Goal: Task Accomplishment & Management: Manage account settings

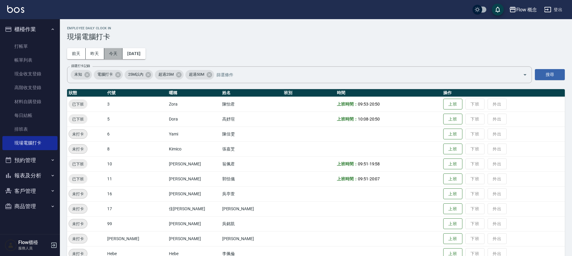
click at [110, 54] on button "今天" at bounding box center [113, 53] width 19 height 11
click at [114, 55] on button "今天" at bounding box center [113, 53] width 19 height 11
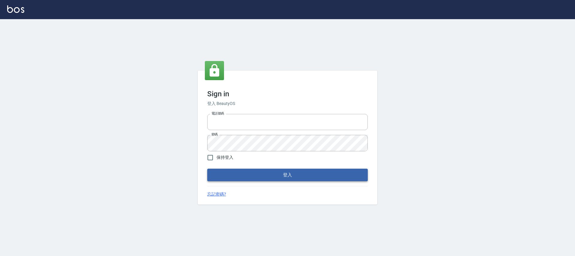
type input "25170116"
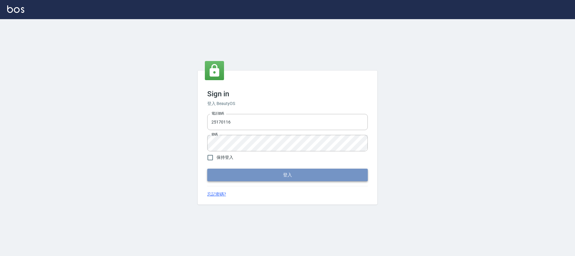
click at [282, 169] on button "登入" at bounding box center [287, 175] width 161 height 13
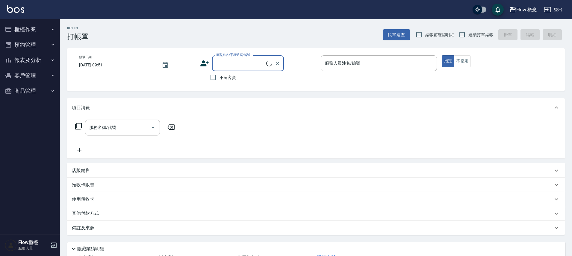
click at [38, 25] on button "櫃檯作業" at bounding box center [29, 30] width 55 height 16
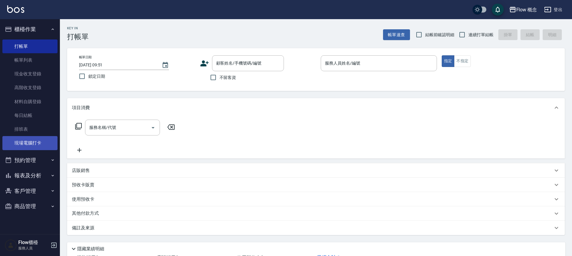
click at [40, 141] on link "現場電腦打卡" at bounding box center [29, 143] width 55 height 14
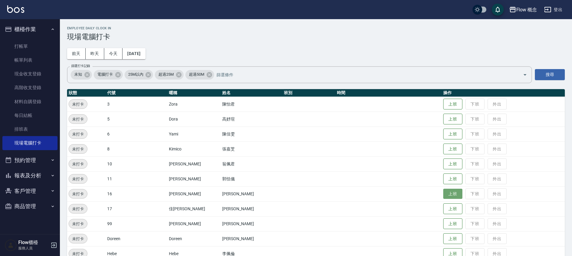
click at [443, 191] on button "上班" at bounding box center [452, 194] width 19 height 10
click at [443, 176] on button "上班" at bounding box center [452, 179] width 19 height 10
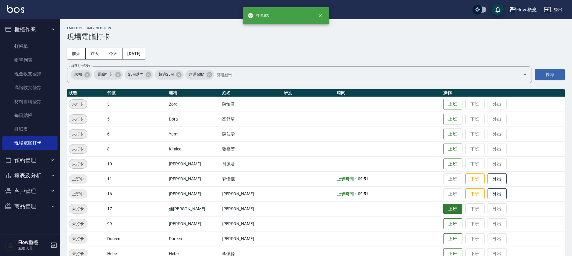
click at [443, 207] on button "上班" at bounding box center [452, 209] width 19 height 10
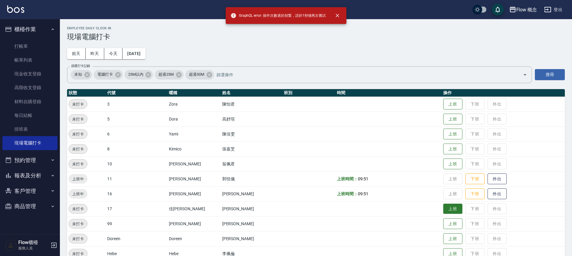
click at [443, 207] on button "上班" at bounding box center [452, 209] width 19 height 10
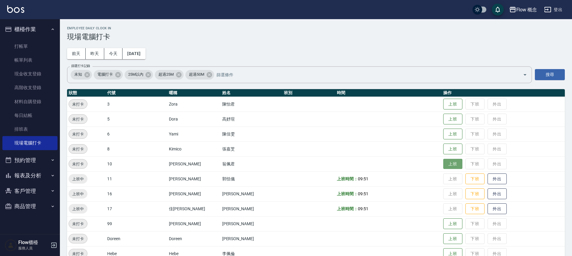
click at [443, 164] on button "上班" at bounding box center [452, 164] width 19 height 10
click at [443, 101] on button "上班" at bounding box center [452, 104] width 19 height 10
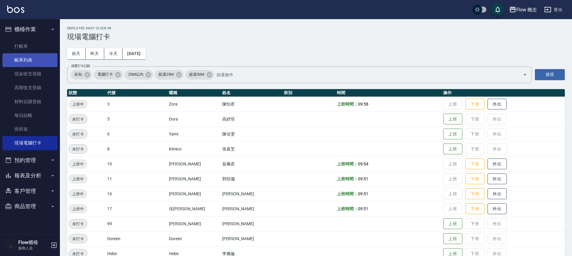
click at [36, 57] on link "帳單列表" at bounding box center [29, 60] width 55 height 14
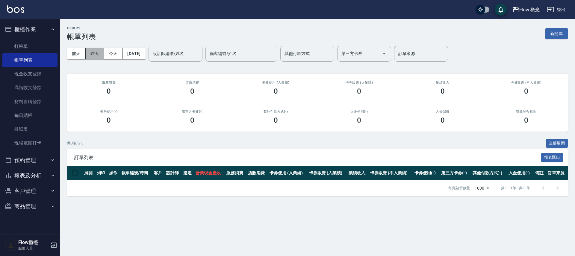
click at [97, 53] on button "昨天" at bounding box center [95, 53] width 19 height 11
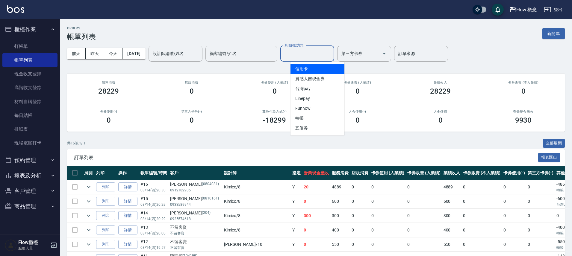
click at [297, 58] on input "其他付款方式" at bounding box center [307, 54] width 49 height 10
click at [304, 70] on span "信用卡" at bounding box center [318, 69] width 54 height 10
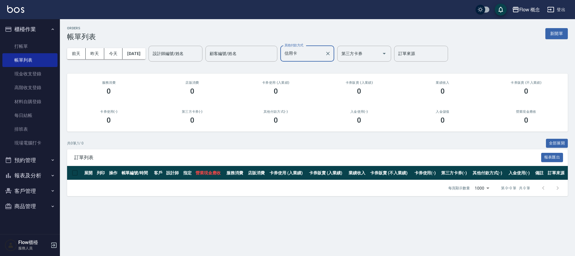
click at [308, 57] on input "信用卡" at bounding box center [303, 54] width 40 height 10
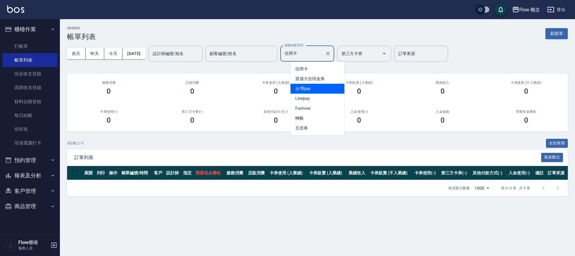
click at [307, 86] on span "台灣pay" at bounding box center [318, 89] width 54 height 10
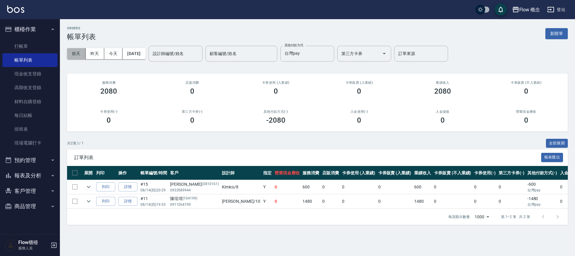
click at [76, 55] on button "前天" at bounding box center [76, 53] width 19 height 11
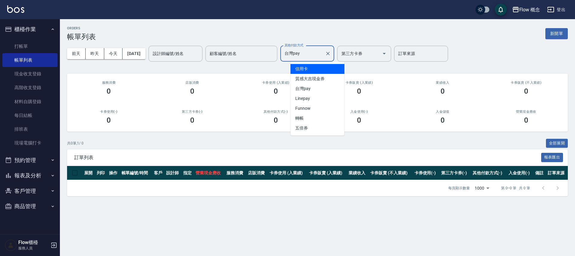
click at [319, 57] on input "台灣pay" at bounding box center [303, 54] width 40 height 10
click at [315, 70] on span "信用卡" at bounding box center [318, 69] width 54 height 10
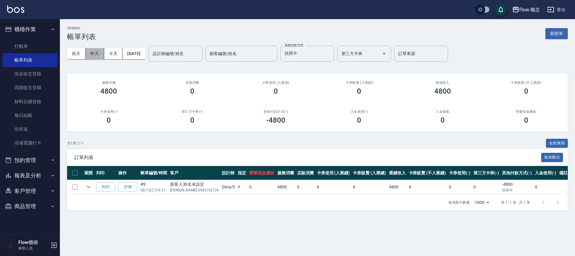
click at [93, 51] on button "昨天" at bounding box center [95, 53] width 19 height 11
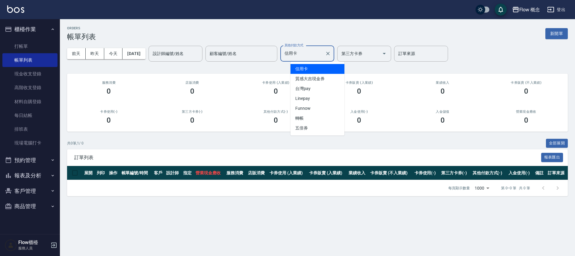
click at [312, 53] on input "信用卡" at bounding box center [303, 54] width 40 height 10
click at [311, 117] on span "轉帳" at bounding box center [318, 119] width 54 height 10
type input "轉帳"
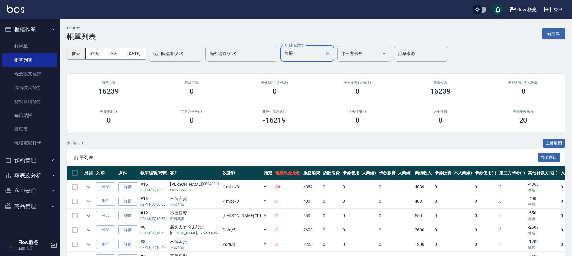
click at [77, 52] on button "前天" at bounding box center [76, 53] width 19 height 11
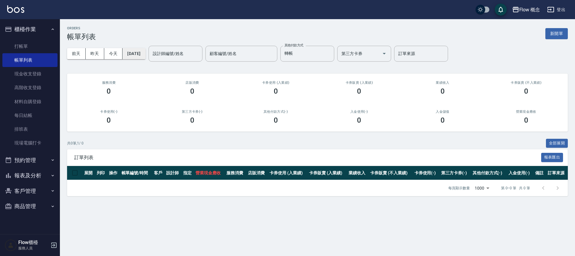
click at [142, 52] on button "[DATE]" at bounding box center [134, 53] width 23 height 11
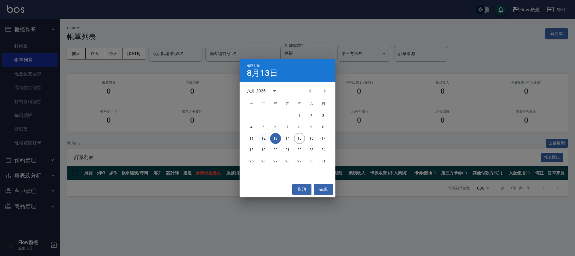
click at [264, 139] on button "12" at bounding box center [263, 138] width 11 height 11
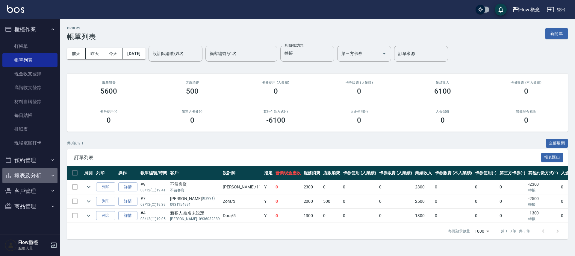
click at [39, 179] on button "報表及分析" at bounding box center [29, 176] width 55 height 16
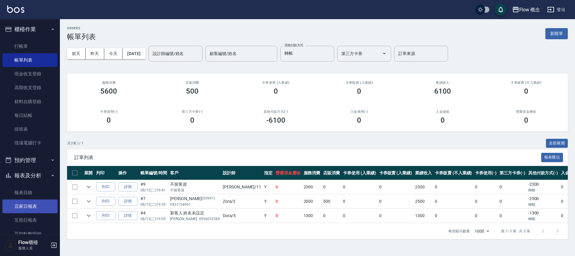
click at [32, 207] on link "店家日報表" at bounding box center [29, 207] width 55 height 14
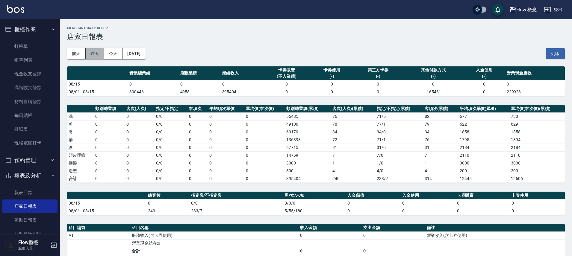
click at [97, 55] on button "昨天" at bounding box center [95, 53] width 19 height 11
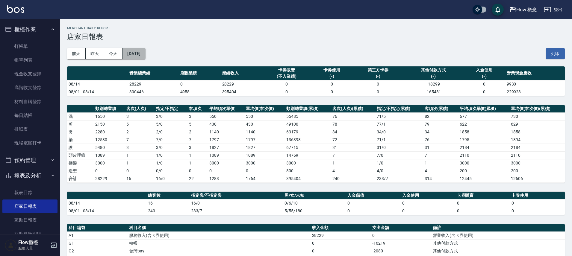
click at [145, 50] on button "[DATE]" at bounding box center [134, 53] width 23 height 11
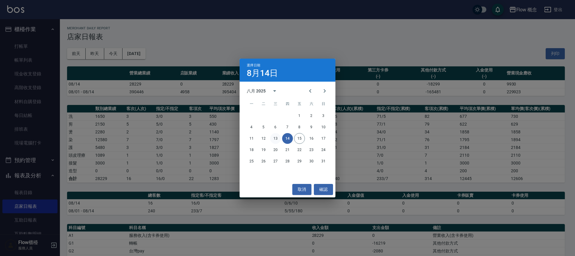
click at [276, 140] on button "13" at bounding box center [275, 138] width 11 height 11
click at [276, 140] on div "Flow 概念 2025-08-14 店家日報表 列印時間： 2025-08-15-10:29 Merchant Daily Report 店家日報表 前天 …" at bounding box center [286, 194] width 572 height 388
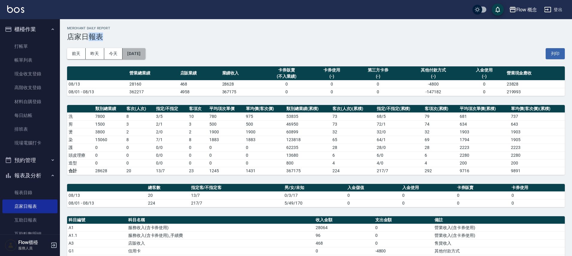
click at [145, 52] on button "[DATE]" at bounding box center [134, 53] width 23 height 11
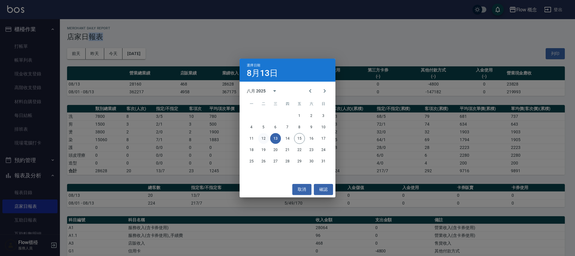
click at [267, 137] on button "12" at bounding box center [263, 138] width 11 height 11
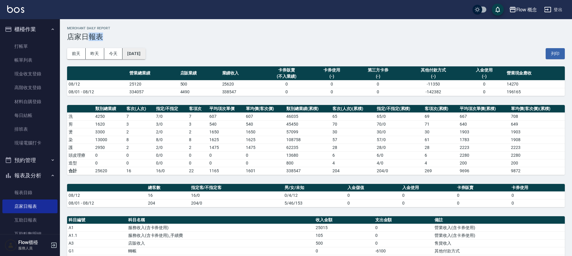
click at [138, 53] on button "[DATE]" at bounding box center [134, 53] width 23 height 11
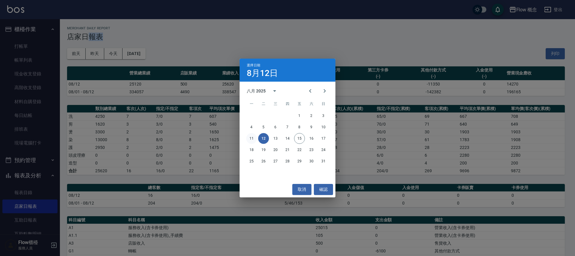
click at [251, 138] on button "11" at bounding box center [251, 138] width 11 height 11
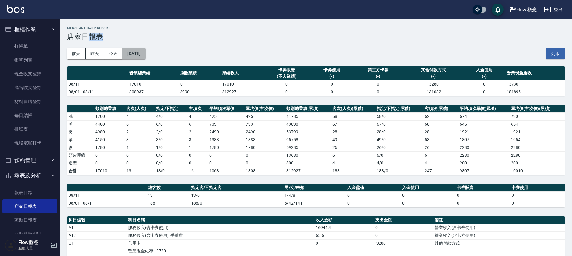
click at [137, 52] on button "[DATE]" at bounding box center [134, 53] width 23 height 11
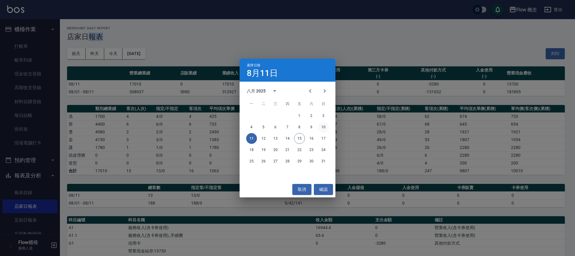
click at [325, 126] on button "10" at bounding box center [323, 127] width 11 height 11
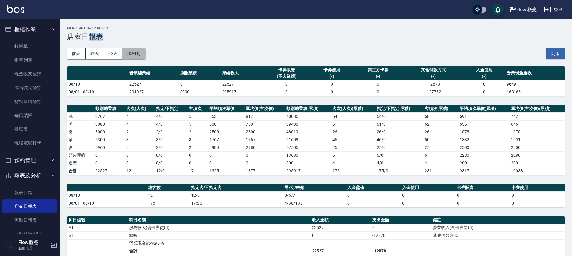
click at [141, 53] on button "[DATE]" at bounding box center [134, 53] width 23 height 11
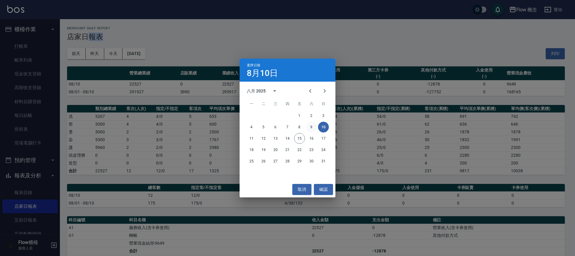
click at [312, 130] on button "9" at bounding box center [311, 127] width 11 height 11
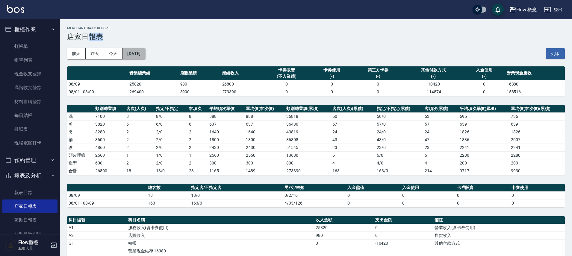
click at [145, 56] on button "[DATE]" at bounding box center [134, 53] width 23 height 11
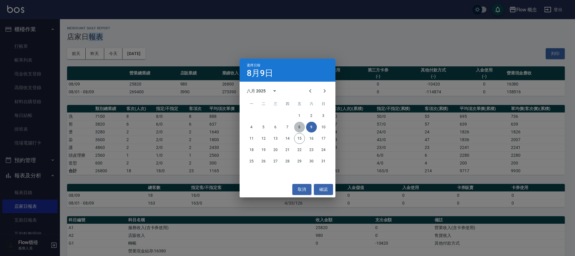
click at [298, 129] on button "8" at bounding box center [299, 127] width 11 height 11
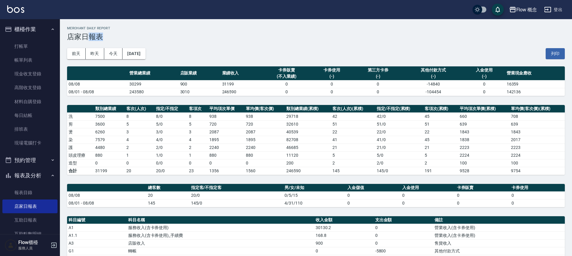
click at [41, 26] on button "櫃檯作業" at bounding box center [29, 30] width 55 height 16
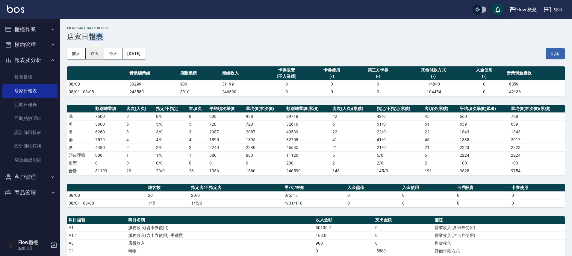
click at [96, 55] on button "昨天" at bounding box center [95, 53] width 19 height 11
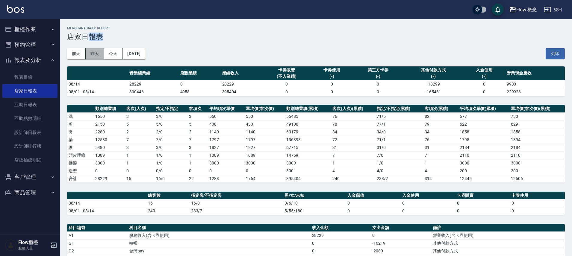
click at [100, 54] on button "昨天" at bounding box center [95, 53] width 19 height 11
click at [76, 56] on button "前天" at bounding box center [76, 53] width 19 height 11
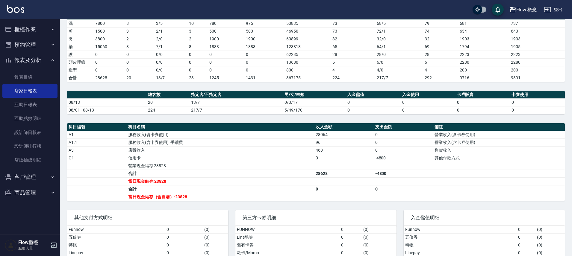
scroll to position [132, 0]
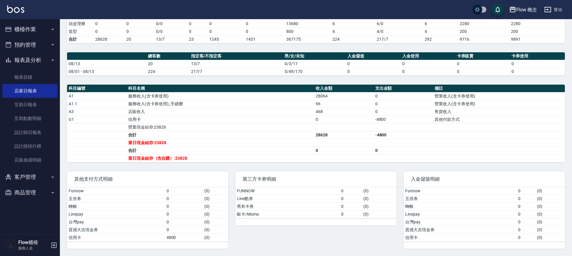
click at [39, 33] on button "櫃檯作業" at bounding box center [29, 30] width 55 height 16
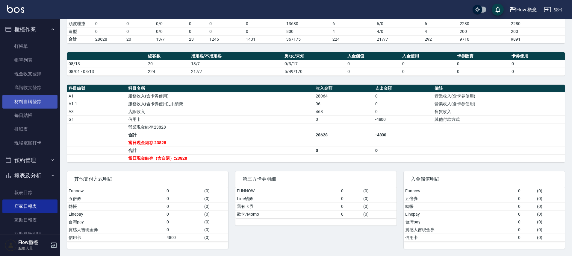
click at [31, 106] on link "材料自購登錄" at bounding box center [29, 102] width 55 height 14
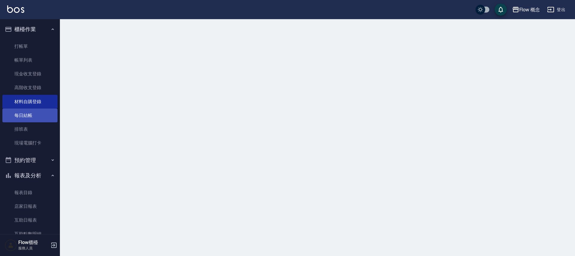
click at [31, 116] on link "每日結帳" at bounding box center [29, 116] width 55 height 14
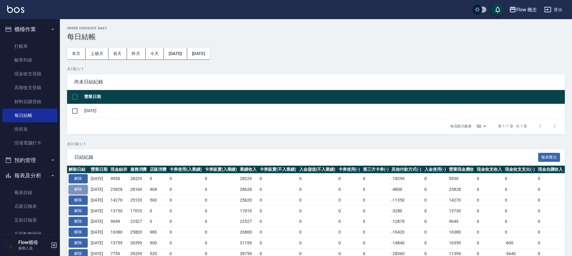
click at [83, 190] on button "解除" at bounding box center [78, 189] width 19 height 9
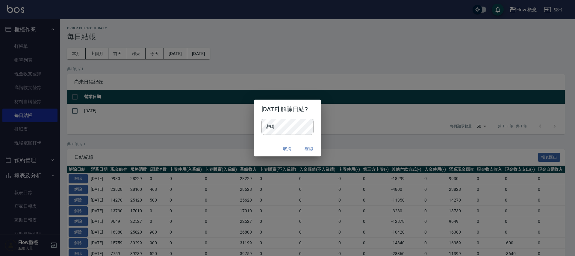
click at [234, 140] on div "2025/08/13 解除日結? 密碼 密碼 取消 確認" at bounding box center [287, 128] width 575 height 256
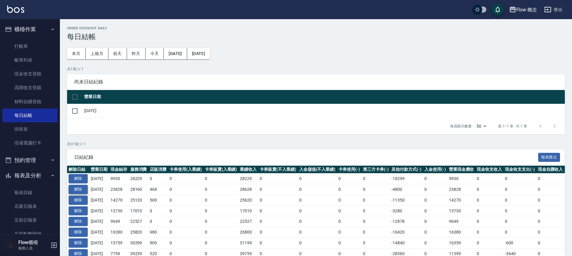
click at [81, 187] on button "解除" at bounding box center [78, 189] width 19 height 9
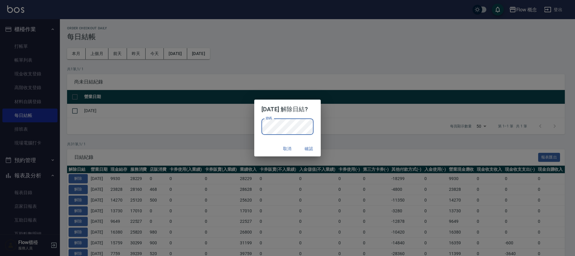
click at [357, 78] on div "2025/08/13 解除日結? 密碼 密碼 取消 確認" at bounding box center [287, 128] width 575 height 256
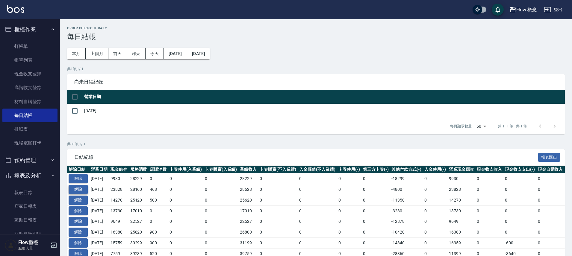
click at [84, 190] on button "解除" at bounding box center [78, 189] width 19 height 9
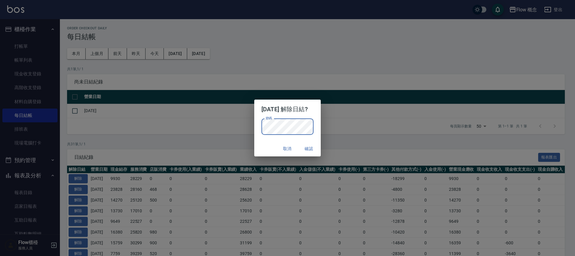
click at [311, 148] on button "確認" at bounding box center [308, 149] width 19 height 11
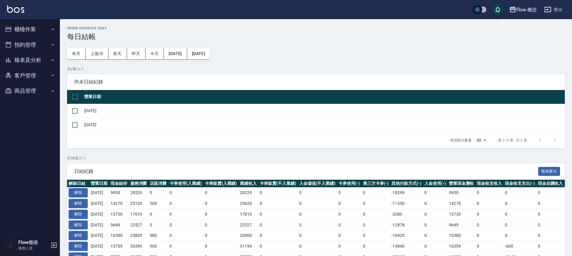
click at [35, 61] on button "報表及分析" at bounding box center [29, 60] width 55 height 16
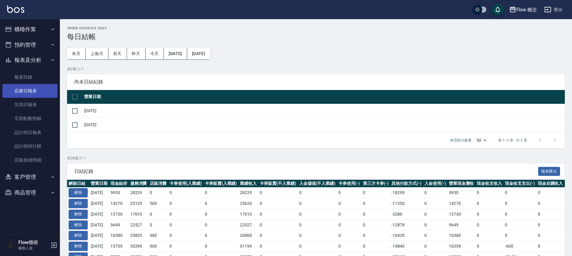
click at [31, 96] on link "店家日報表" at bounding box center [29, 91] width 55 height 14
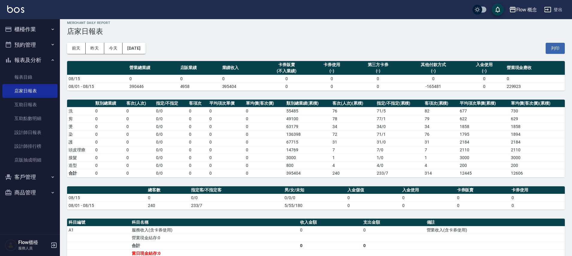
scroll to position [116, 0]
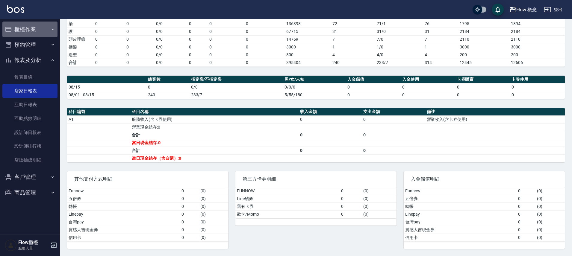
click at [36, 22] on button "櫃檯作業" at bounding box center [29, 30] width 55 height 16
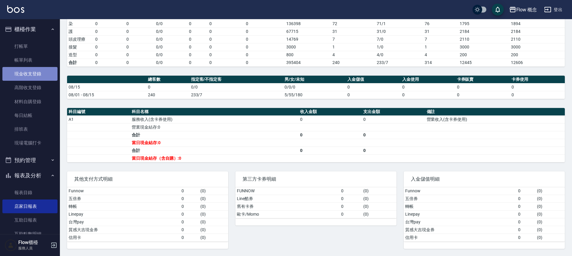
click at [39, 77] on link "現金收支登錄" at bounding box center [29, 74] width 55 height 14
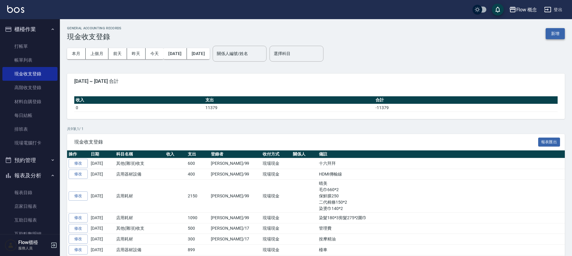
click at [558, 37] on button "新增" at bounding box center [555, 33] width 19 height 11
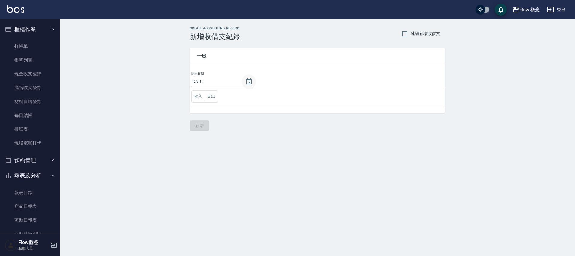
click at [245, 85] on button "Choose date, selected date is 2025-08-15" at bounding box center [249, 82] width 14 height 14
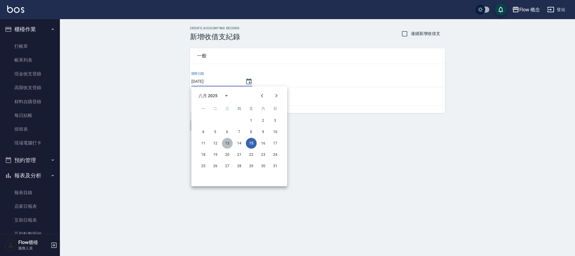
click at [230, 146] on button "13" at bounding box center [227, 143] width 11 height 11
type input "[DATE]"
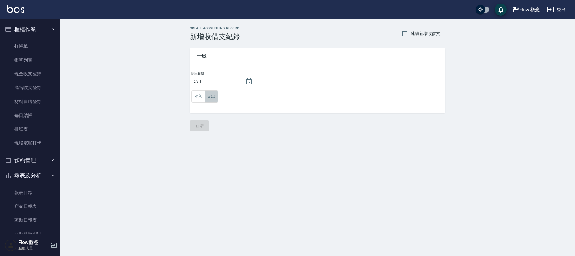
click at [215, 95] on button "支出" at bounding box center [211, 96] width 13 height 12
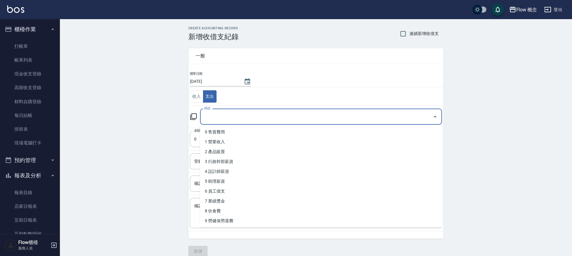
click at [218, 118] on input "科目" at bounding box center [317, 117] width 228 height 10
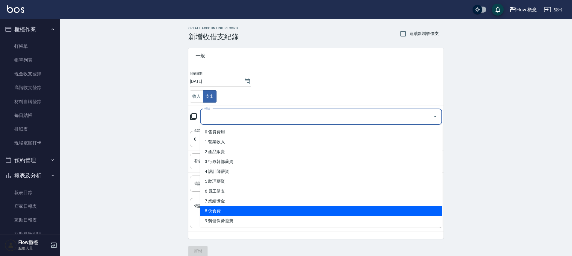
scroll to position [49, 0]
click at [247, 214] on li "13 材料貨款(員購材料)" at bounding box center [321, 211] width 242 height 10
type input "13 材料貨款(員購材料)"
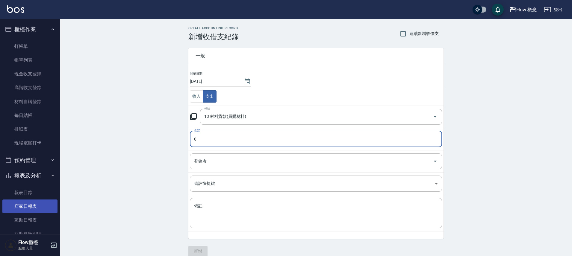
click at [31, 212] on link "店家日報表" at bounding box center [29, 207] width 55 height 14
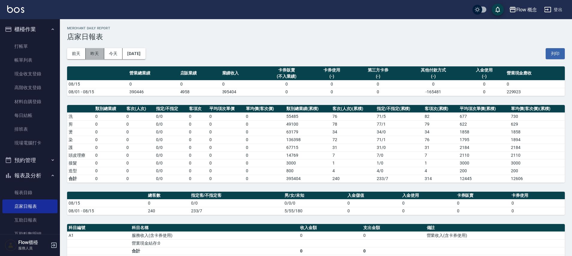
click at [98, 56] on button "昨天" at bounding box center [95, 53] width 19 height 11
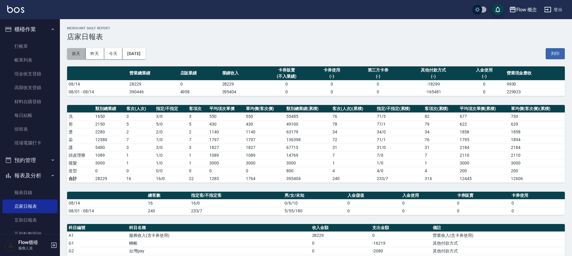
click at [73, 54] on button "前天" at bounding box center [76, 53] width 19 height 11
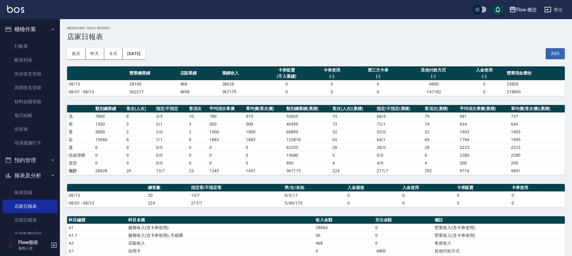
scroll to position [132, 0]
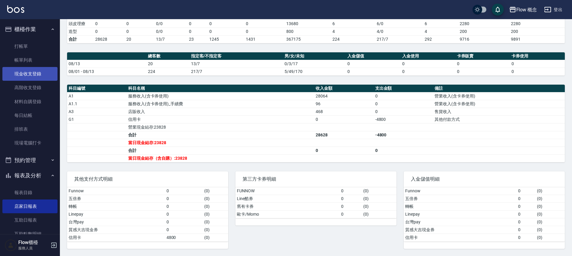
click at [37, 74] on link "現金收支登錄" at bounding box center [29, 74] width 55 height 14
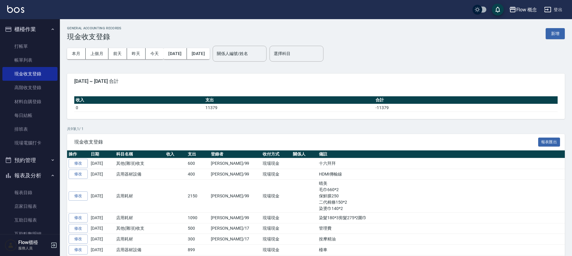
click at [553, 42] on div "本月 上個月 前天 昨天 今天 2025/08/01 2025/08/15 關係人編號/姓名 關係人編號/姓名 選擇科目 選擇科目" at bounding box center [316, 53] width 498 height 25
click at [557, 34] on button "新增" at bounding box center [555, 33] width 19 height 11
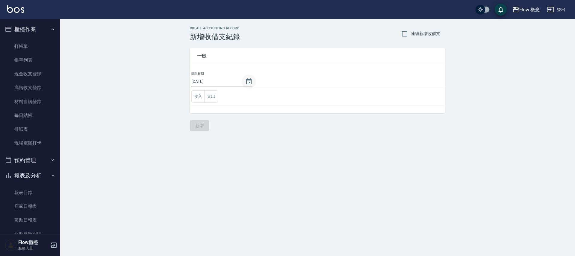
click at [246, 81] on icon "Choose date, selected date is 2025-08-15" at bounding box center [248, 81] width 7 height 7
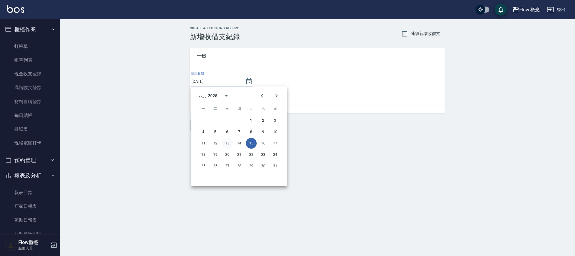
click at [227, 145] on button "13" at bounding box center [227, 143] width 11 height 11
type input "[DATE]"
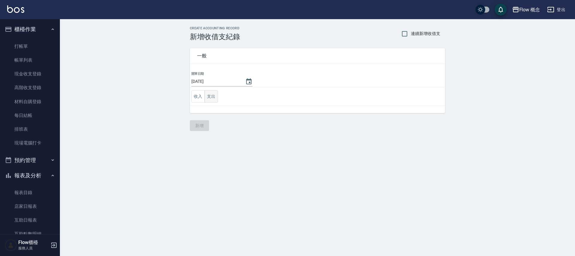
click at [209, 93] on button "支出" at bounding box center [211, 96] width 13 height 12
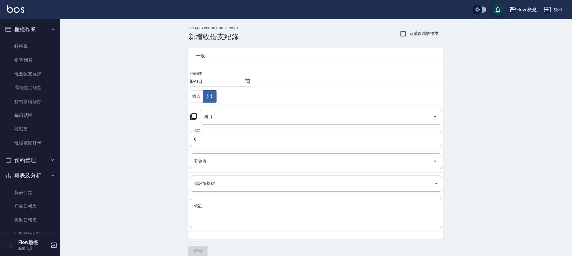
click at [221, 118] on input "科目" at bounding box center [317, 117] width 228 height 10
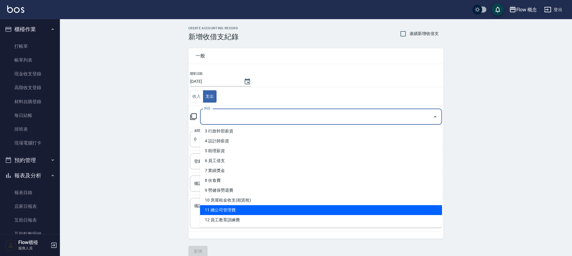
scroll to position [37, 0]
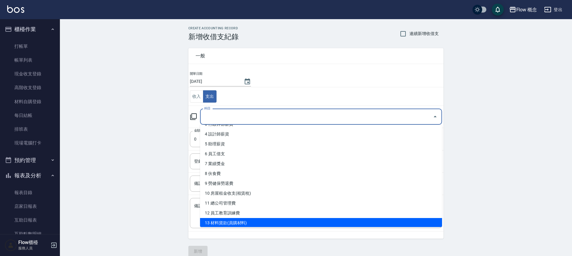
click at [248, 222] on li "13 材料貨款(員購材料)" at bounding box center [321, 223] width 242 height 10
type input "13 材料貨款(員購材料)"
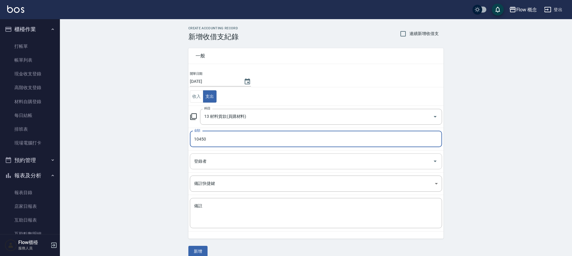
type input "10450"
click at [205, 162] on div "登錄者 登錄者" at bounding box center [316, 162] width 252 height 16
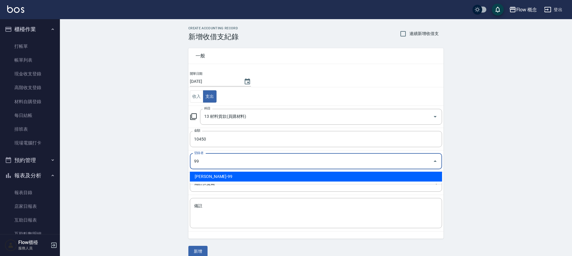
type input "吳銘凱-99"
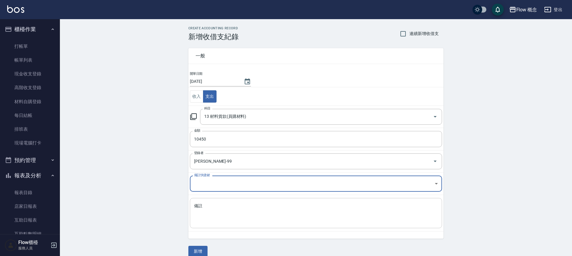
click at [216, 212] on textarea "備註" at bounding box center [316, 213] width 244 height 20
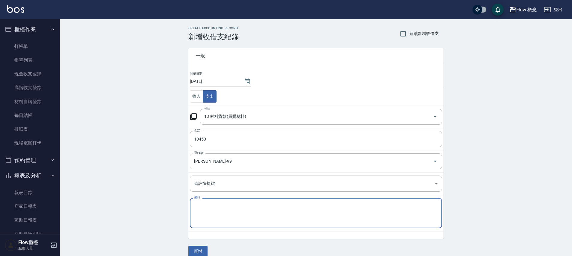
type textarea "ㄛ"
type textarea "i"
type textarea "Irene 8/1-8/15物料"
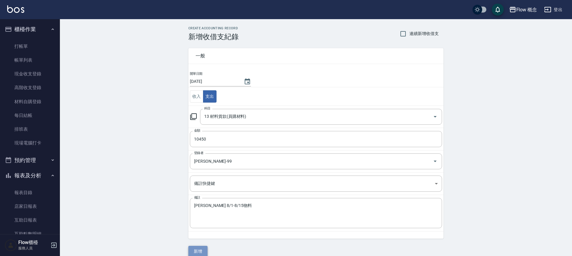
click at [196, 251] on button "新增" at bounding box center [197, 251] width 19 height 11
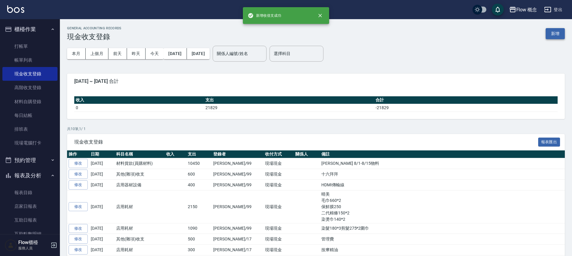
click at [554, 32] on button "新增" at bounding box center [555, 33] width 19 height 11
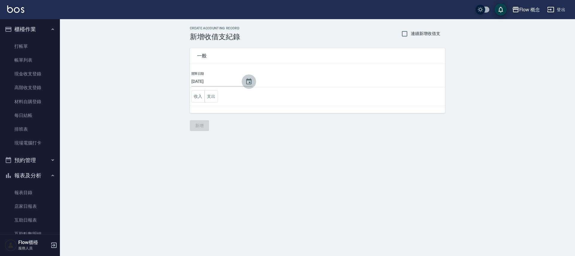
click at [246, 84] on icon "Choose date, selected date is 2025-08-15" at bounding box center [248, 81] width 5 height 6
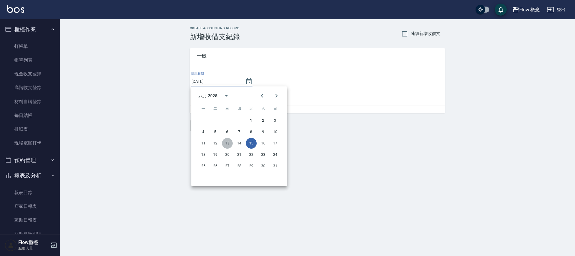
click at [225, 143] on button "13" at bounding box center [227, 143] width 11 height 11
type input "[DATE]"
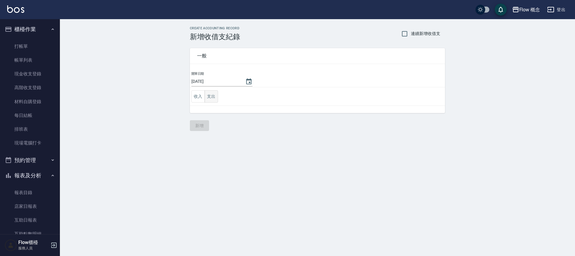
click at [216, 99] on button "支出" at bounding box center [211, 96] width 13 height 12
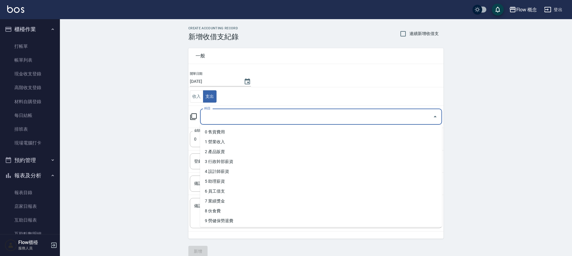
click at [225, 117] on input "科目" at bounding box center [317, 117] width 228 height 10
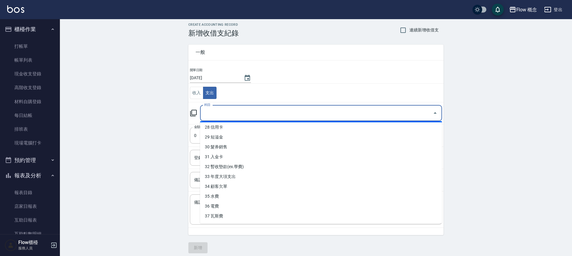
scroll to position [8, 0]
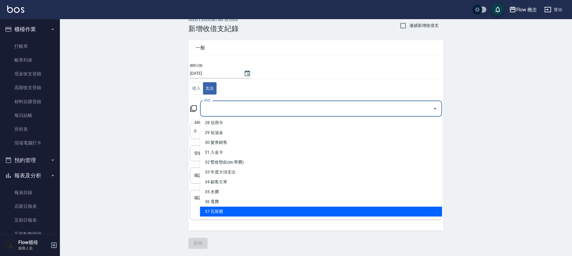
click at [227, 210] on li "37 瓦斯費" at bounding box center [321, 212] width 242 height 10
type input "37 瓦斯費"
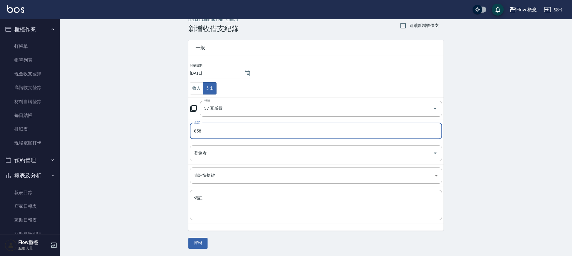
type input "858"
click at [220, 154] on input "登錄者" at bounding box center [312, 153] width 238 height 10
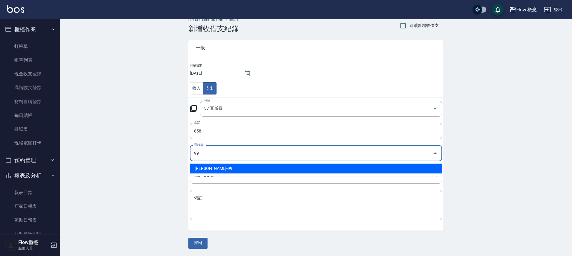
type input "吳銘凱-99"
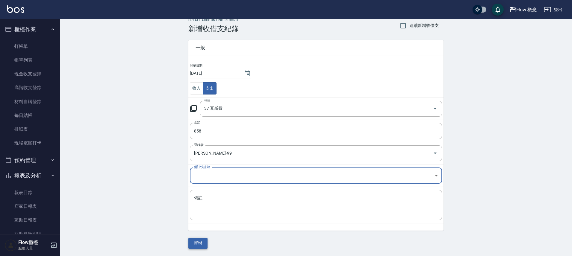
click at [202, 238] on button "新增" at bounding box center [197, 243] width 19 height 11
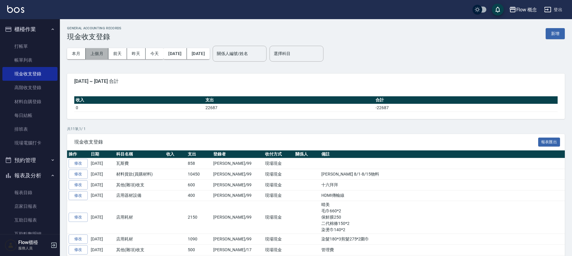
click at [101, 53] on button "上個月" at bounding box center [97, 53] width 23 height 11
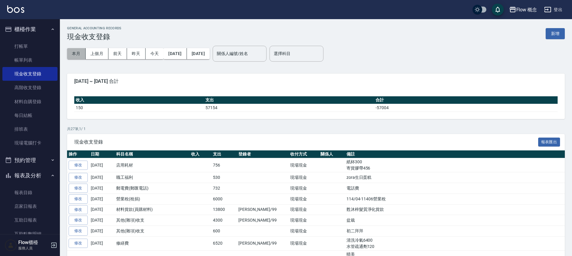
click at [79, 54] on button "本月" at bounding box center [76, 53] width 19 height 11
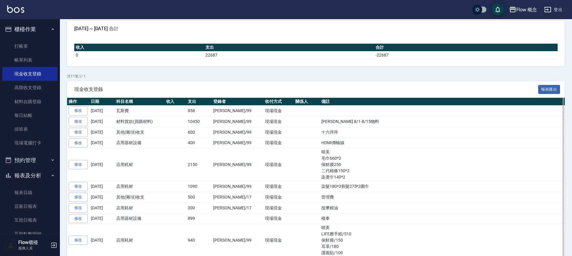
scroll to position [88, 0]
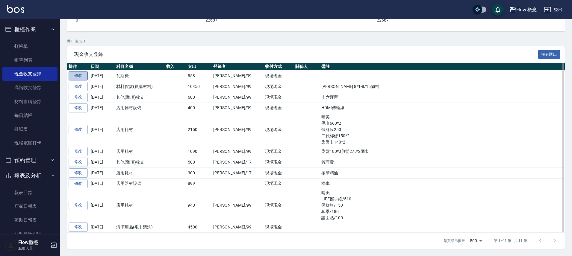
click at [84, 75] on link "修改" at bounding box center [78, 75] width 19 height 9
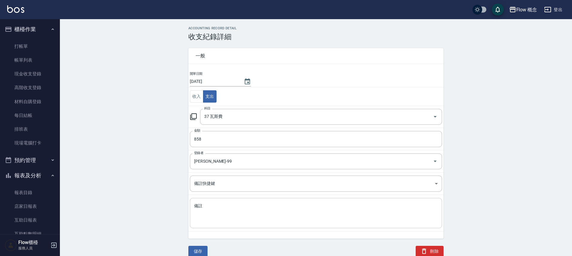
click at [214, 214] on textarea "備註" at bounding box center [316, 213] width 244 height 20
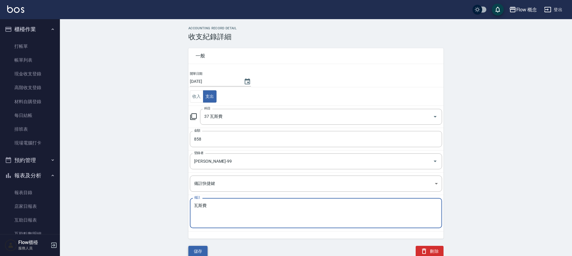
type textarea "瓦斯費"
click at [202, 253] on button "儲存" at bounding box center [197, 251] width 19 height 11
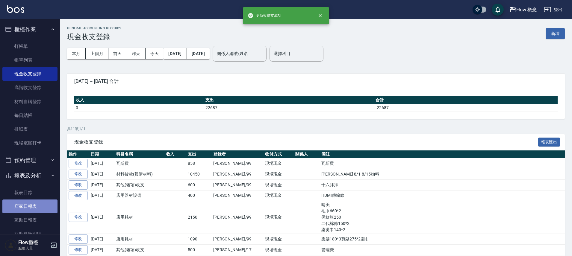
click at [44, 212] on link "店家日報表" at bounding box center [29, 207] width 55 height 14
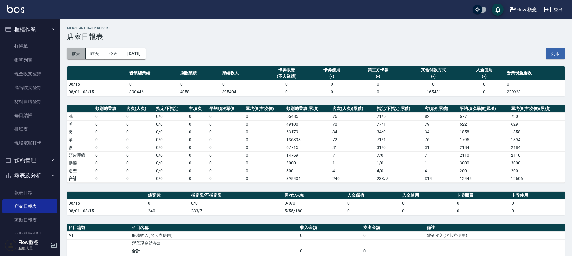
click at [84, 53] on button "前天" at bounding box center [76, 53] width 19 height 11
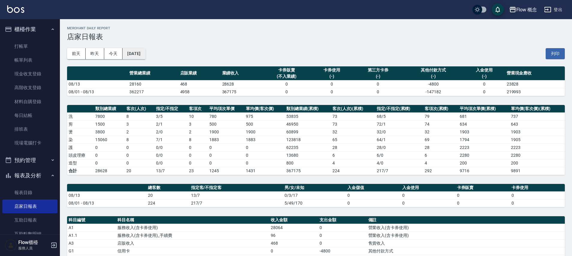
click at [134, 58] on button "[DATE]" at bounding box center [134, 53] width 23 height 11
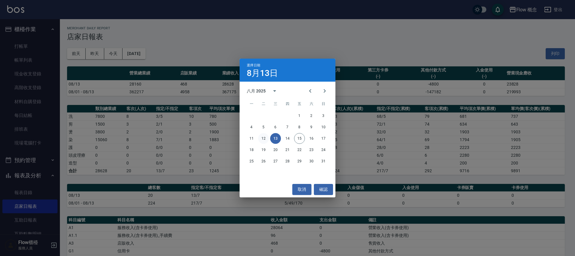
click at [266, 140] on button "12" at bounding box center [263, 138] width 11 height 11
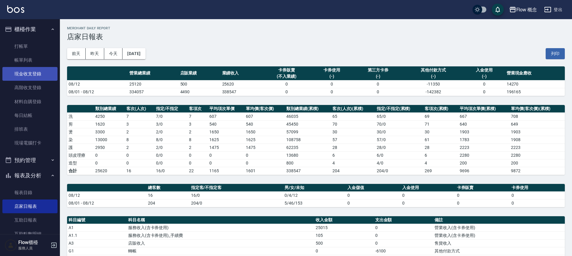
click at [32, 69] on link "現金收支登錄" at bounding box center [29, 74] width 55 height 14
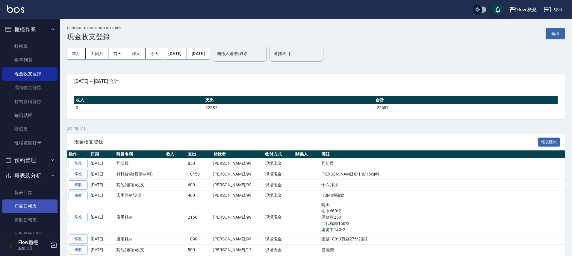
click at [38, 203] on link "店家日報表" at bounding box center [29, 207] width 55 height 14
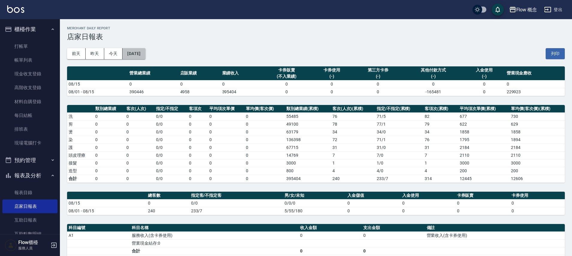
click at [144, 54] on button "[DATE]" at bounding box center [134, 53] width 23 height 11
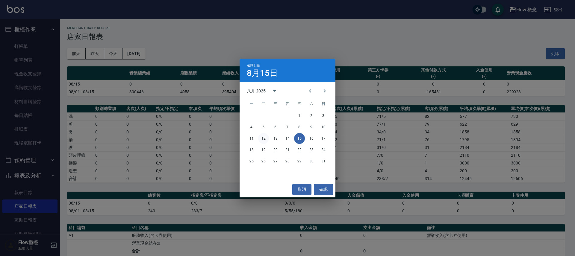
click at [264, 138] on button "12" at bounding box center [263, 138] width 11 height 11
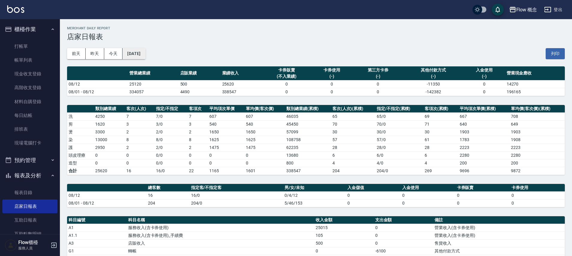
click at [142, 59] on button "[DATE]" at bounding box center [134, 53] width 23 height 11
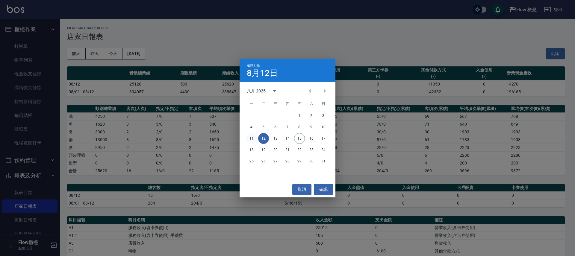
click at [253, 138] on button "11" at bounding box center [251, 138] width 11 height 11
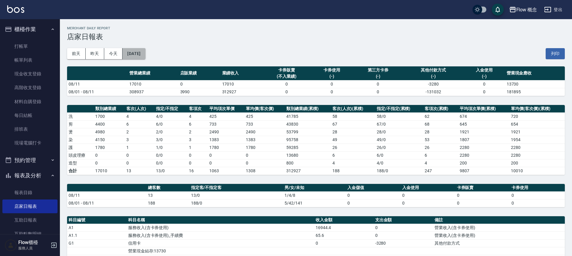
click at [145, 55] on button "[DATE]" at bounding box center [134, 53] width 23 height 11
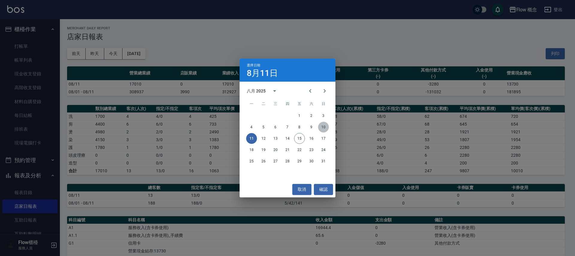
click at [326, 128] on button "10" at bounding box center [323, 127] width 11 height 11
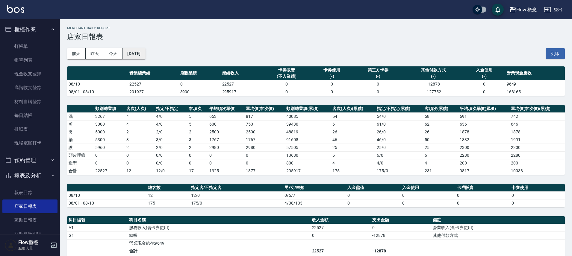
click at [145, 51] on button "[DATE]" at bounding box center [134, 53] width 23 height 11
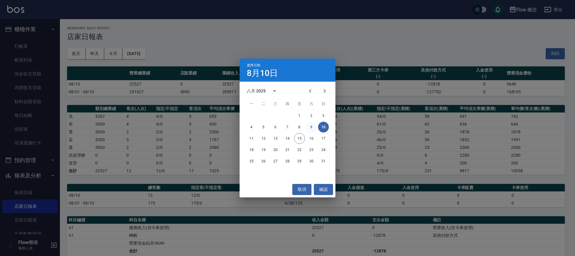
click at [312, 129] on button "9" at bounding box center [311, 127] width 11 height 11
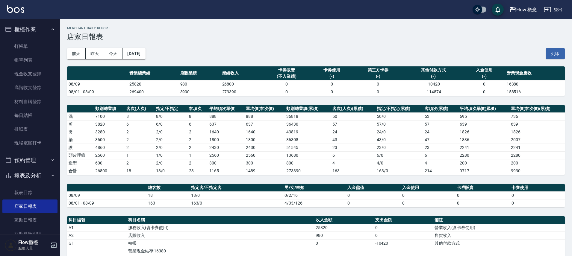
click at [157, 53] on div "前天 昨天 今天 2025/08/09 列印" at bounding box center [316, 53] width 498 height 25
click at [145, 52] on button "[DATE]" at bounding box center [134, 53] width 23 height 11
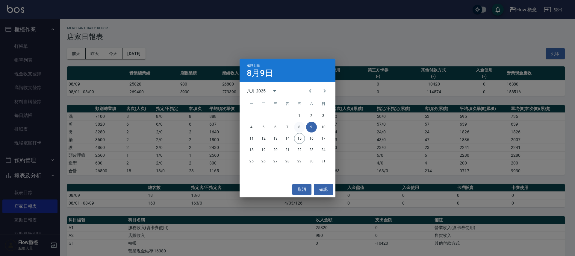
click at [302, 129] on button "8" at bounding box center [299, 127] width 11 height 11
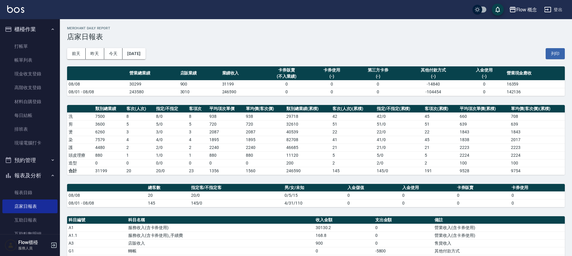
click at [41, 180] on button "報表及分析" at bounding box center [29, 176] width 55 height 16
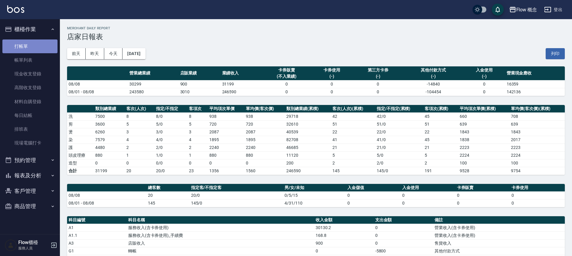
click at [34, 43] on link "打帳單" at bounding box center [29, 47] width 55 height 14
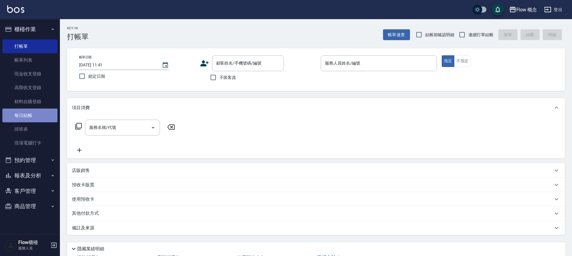
click at [28, 117] on link "每日結帳" at bounding box center [29, 116] width 55 height 14
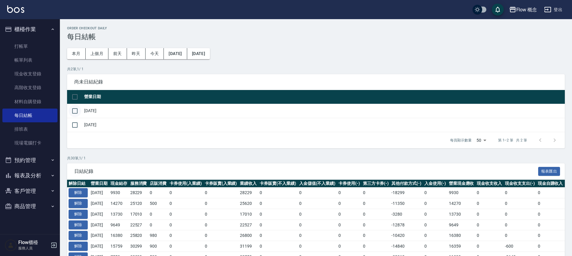
click at [75, 111] on input "checkbox" at bounding box center [75, 111] width 13 height 13
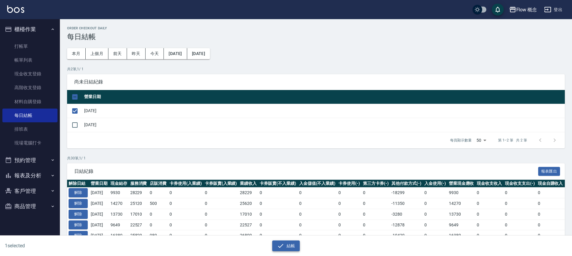
click at [288, 244] on button "結帳" at bounding box center [286, 246] width 28 height 11
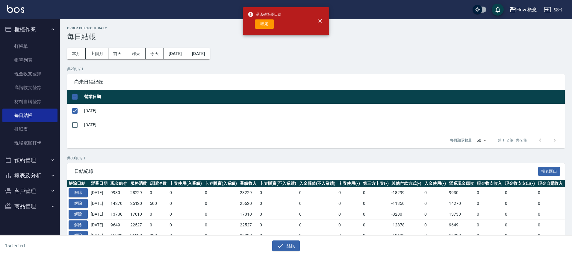
click at [261, 31] on div "是否確認要日結 確定" at bounding box center [265, 21] width 34 height 24
click at [261, 30] on div "是否確認要日結 確定" at bounding box center [265, 21] width 34 height 24
click at [261, 27] on button "確定" at bounding box center [264, 23] width 19 height 9
checkbox input "false"
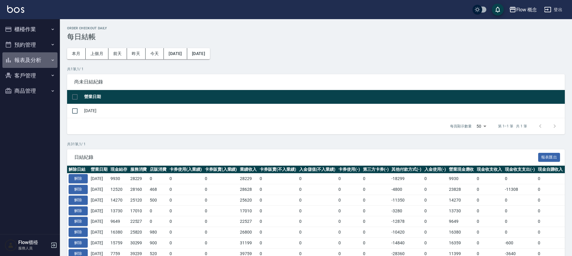
click at [38, 64] on button "報表及分析" at bounding box center [29, 60] width 55 height 16
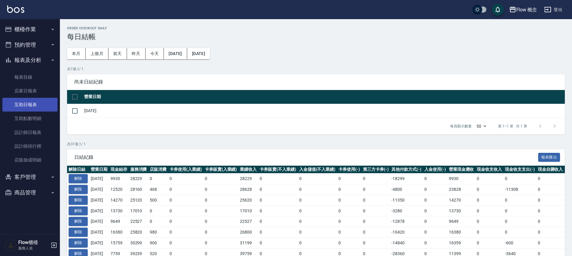
click at [34, 104] on link "互助日報表" at bounding box center [29, 105] width 55 height 14
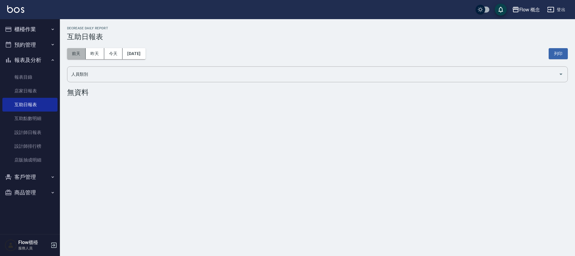
click at [79, 55] on button "前天" at bounding box center [76, 53] width 19 height 11
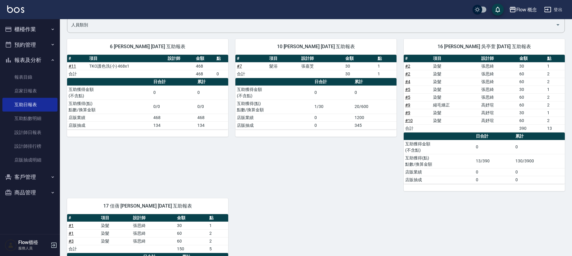
scroll to position [112, 0]
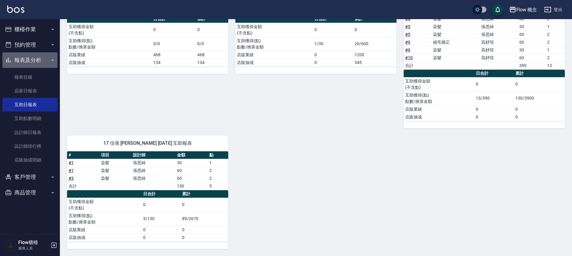
click at [35, 65] on button "報表及分析" at bounding box center [29, 60] width 55 height 16
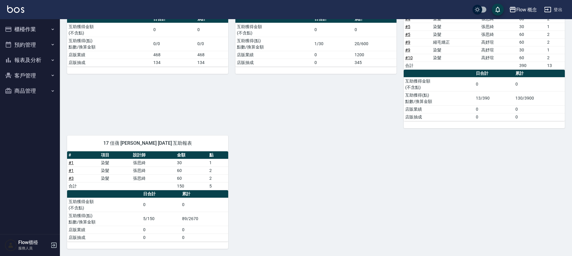
click at [32, 31] on button "櫃檯作業" at bounding box center [29, 30] width 55 height 16
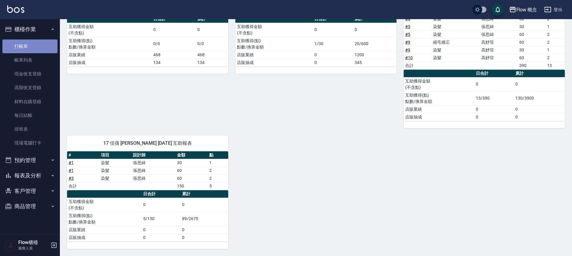
click at [31, 49] on link "打帳單" at bounding box center [29, 47] width 55 height 14
